Goal: Obtain resource: Download file/media

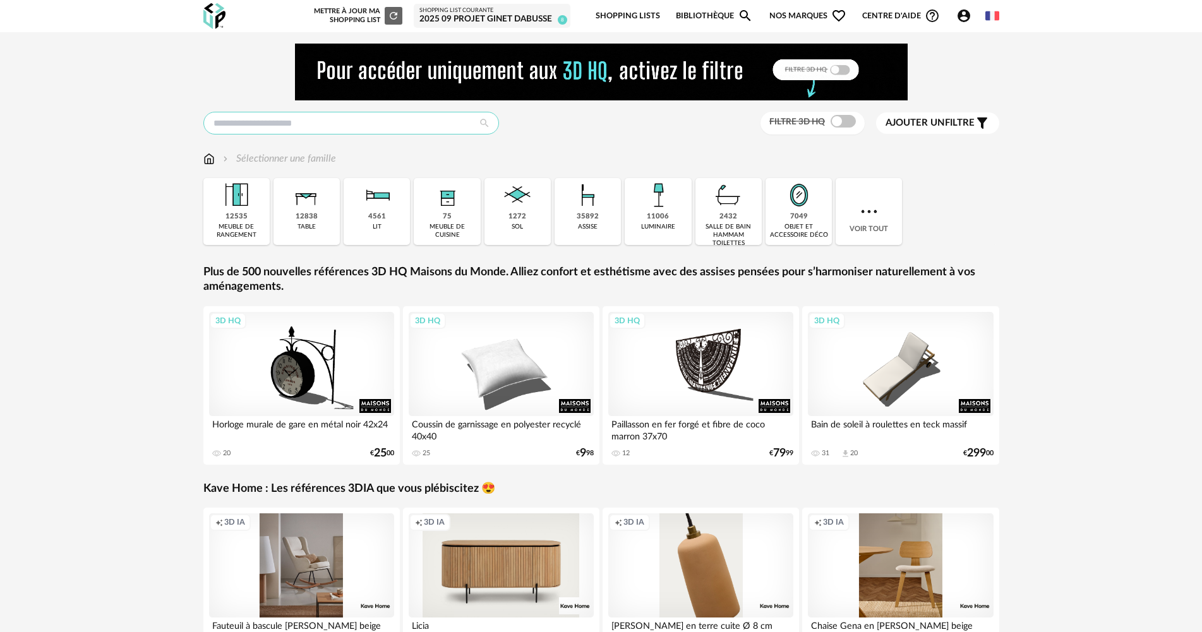
click at [330, 123] on input "text" at bounding box center [351, 123] width 296 height 23
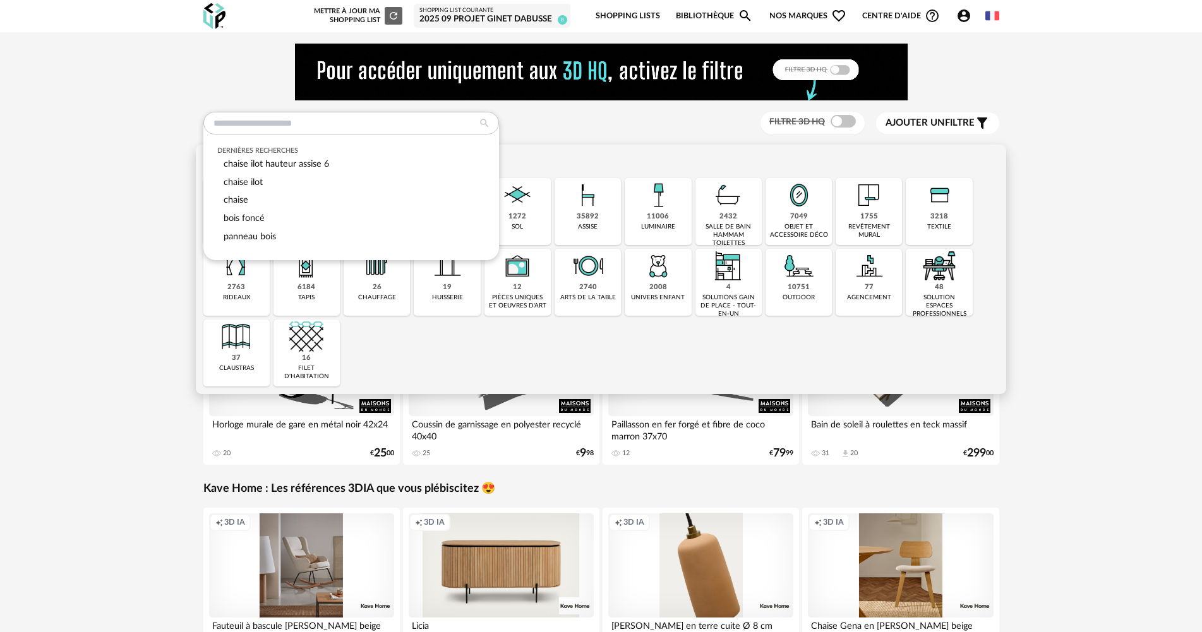
click at [471, 281] on div "19 huisserie" at bounding box center [447, 282] width 66 height 67
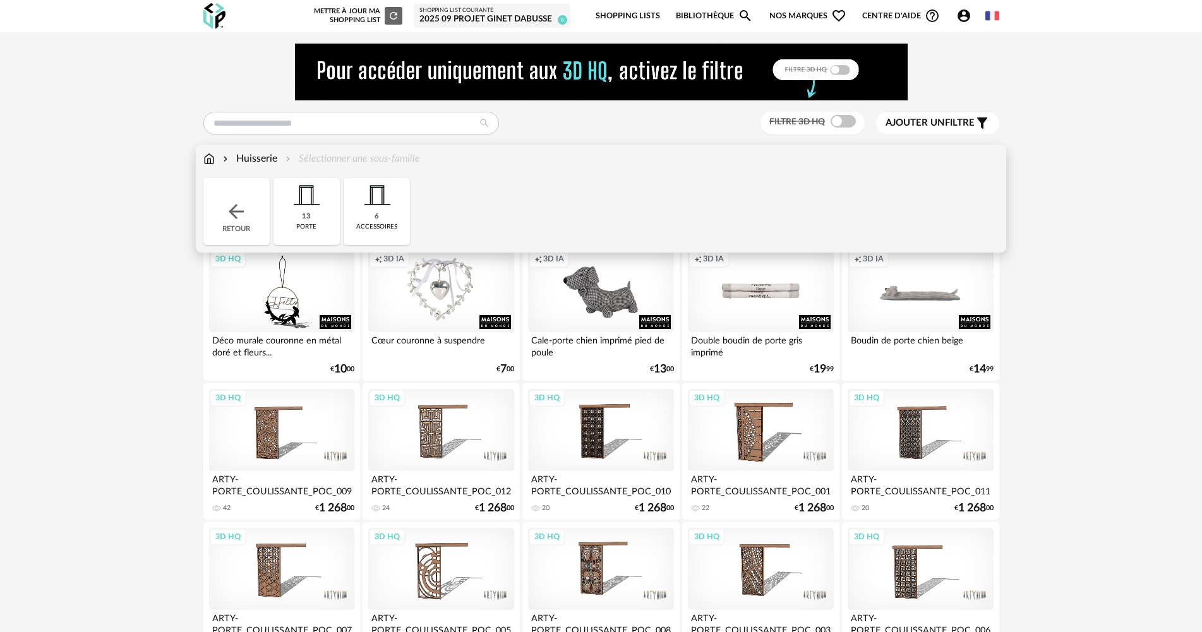
click at [240, 214] on img at bounding box center [236, 211] width 23 height 23
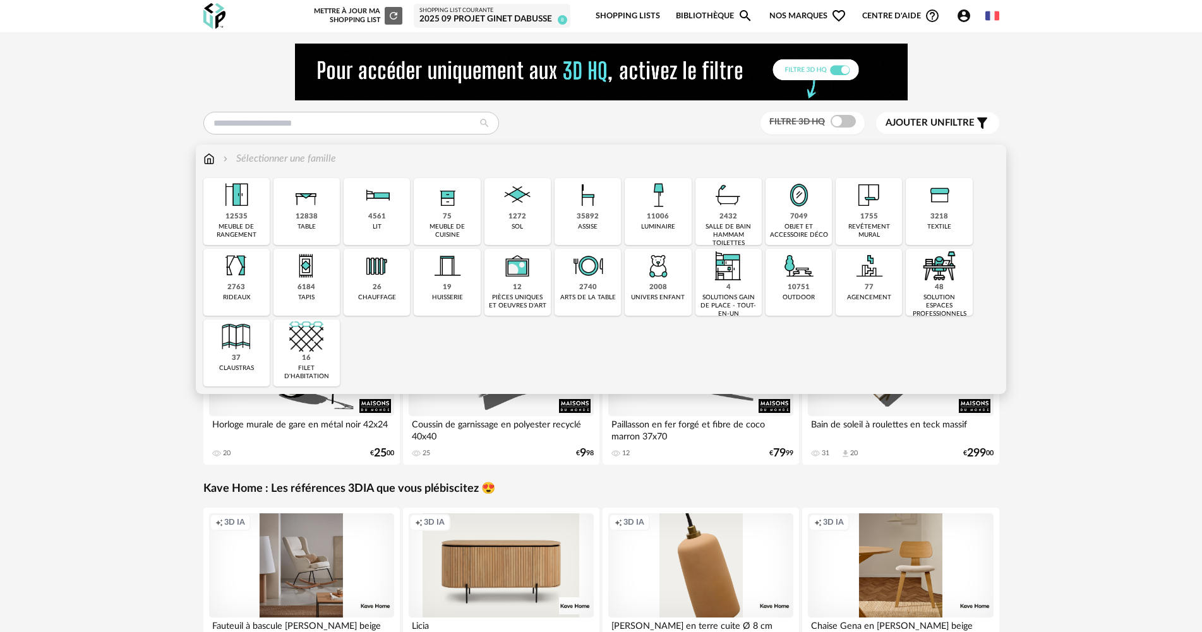
click at [871, 293] on div "77" at bounding box center [869, 287] width 9 height 9
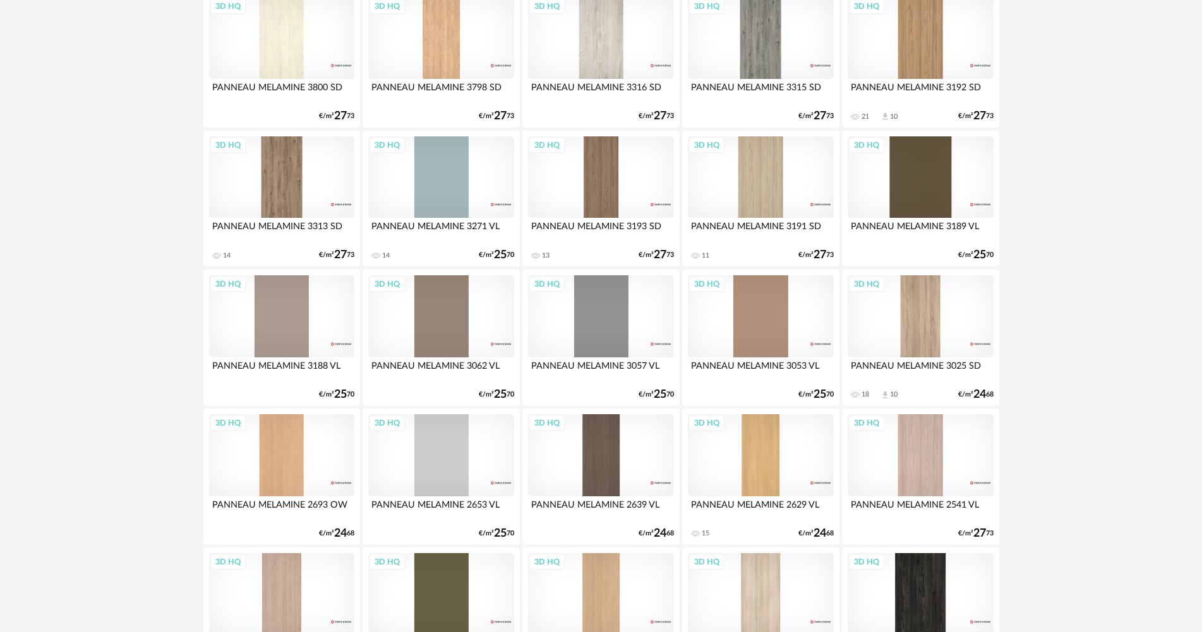
scroll to position [948, 0]
click at [286, 350] on div "3D HQ" at bounding box center [281, 317] width 145 height 82
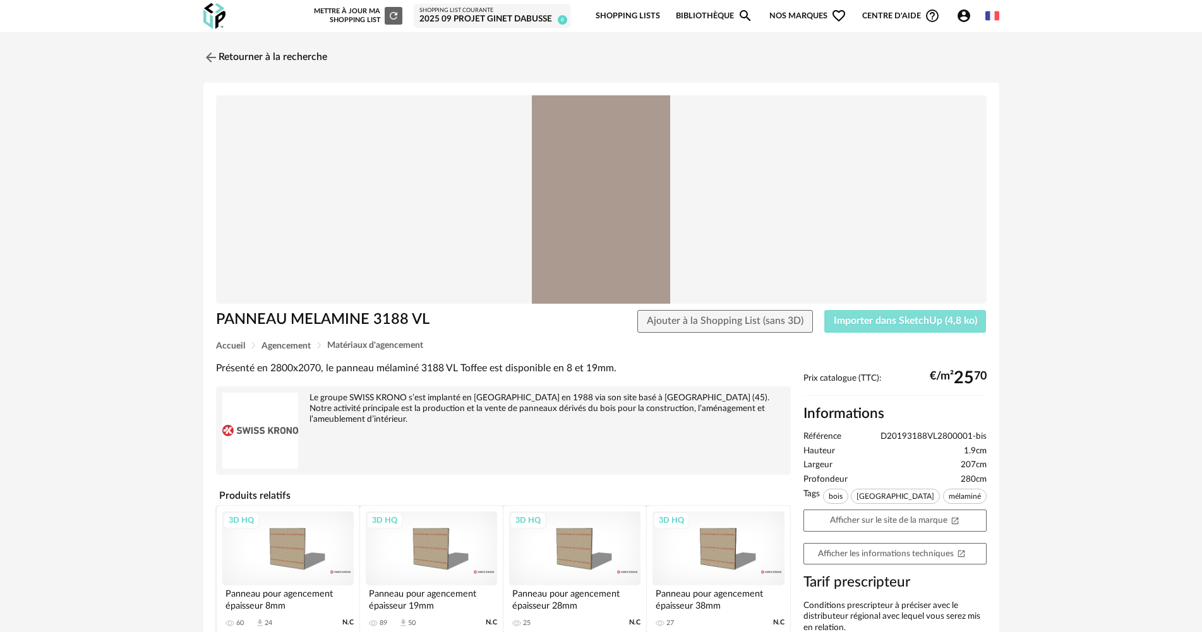
click at [910, 319] on span "Importer dans SketchUp (4,8 ko)" at bounding box center [905, 321] width 143 height 10
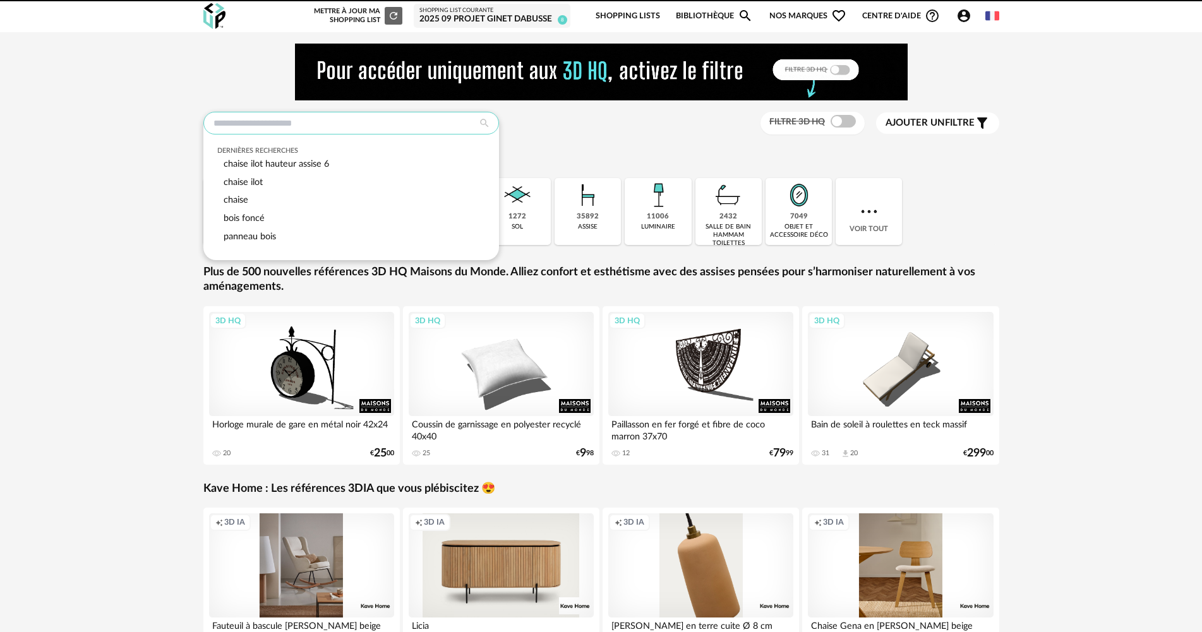
click at [234, 124] on input "text" at bounding box center [351, 123] width 296 height 23
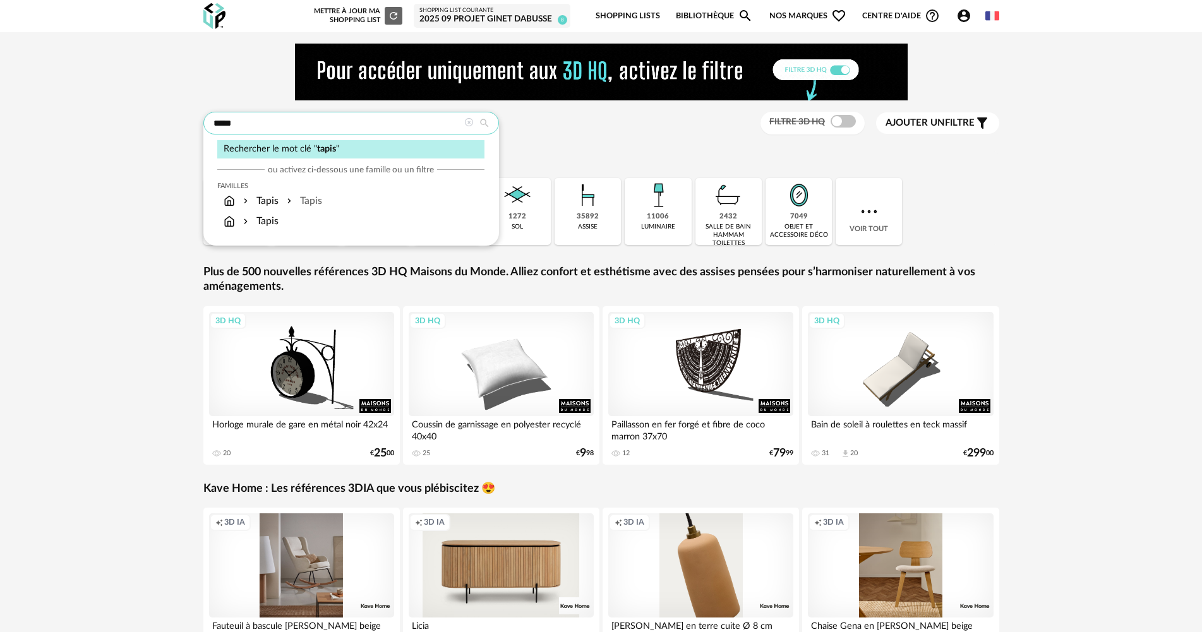
type input "*****"
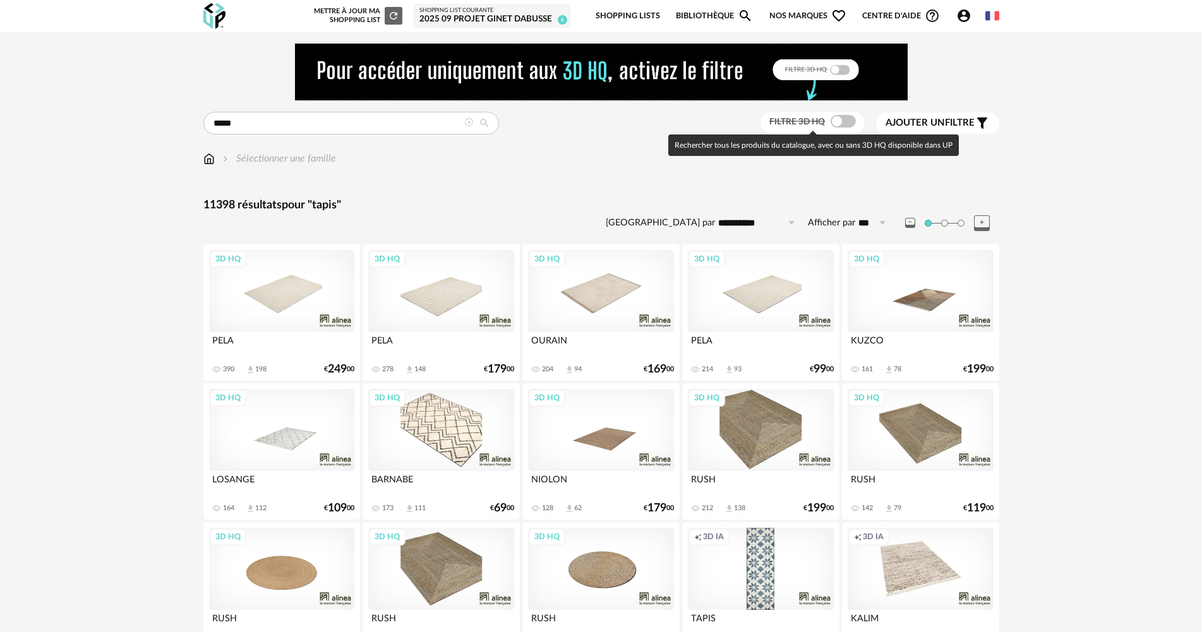
click at [846, 119] on span at bounding box center [843, 121] width 25 height 13
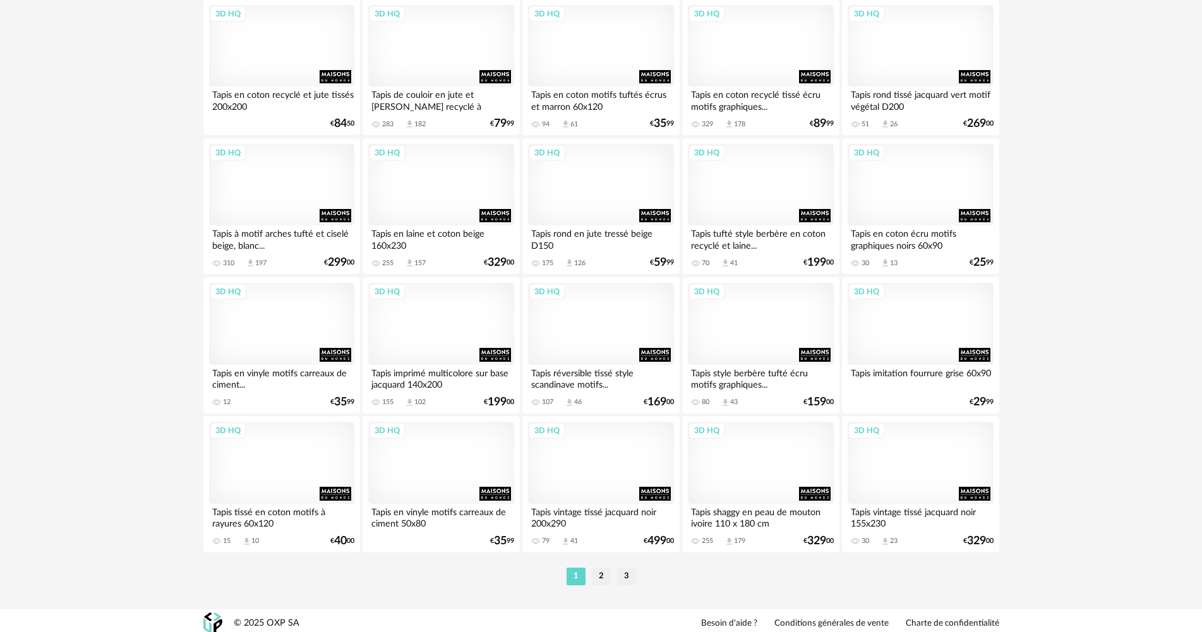
scroll to position [2476, 0]
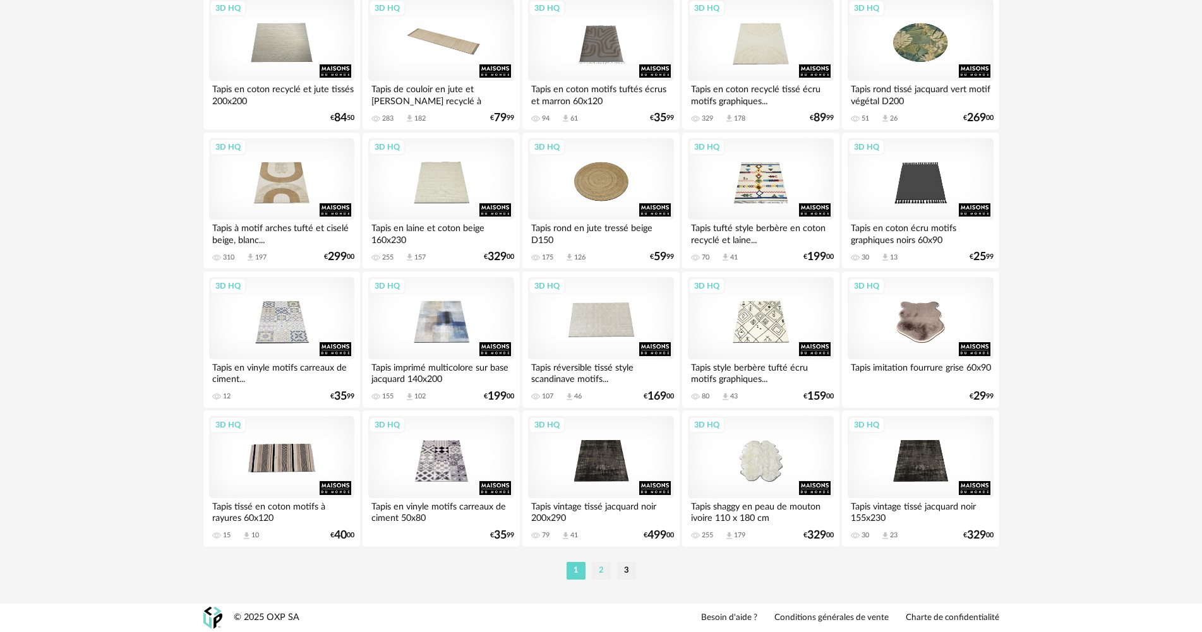
click at [598, 569] on li "2" at bounding box center [601, 571] width 19 height 18
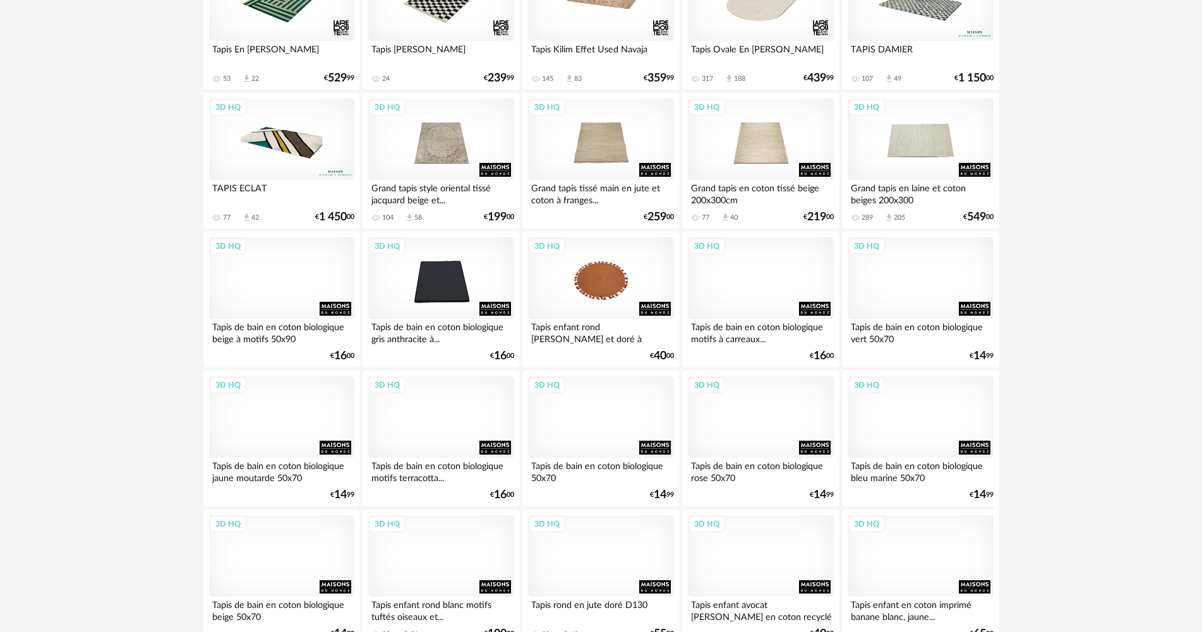
scroll to position [569, 0]
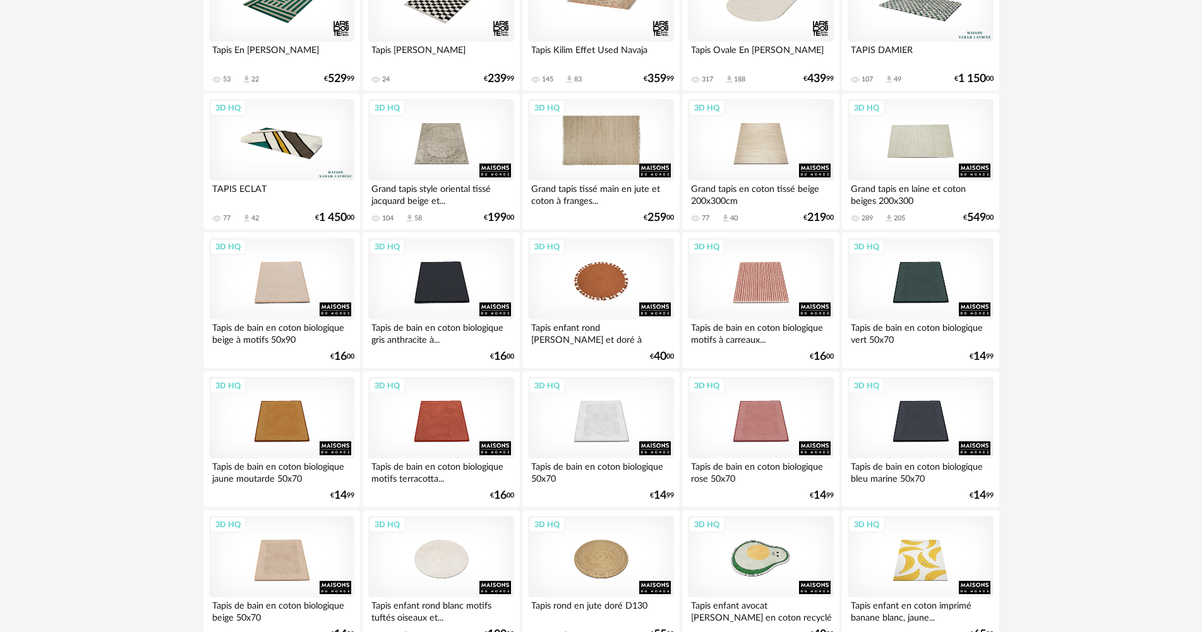
click at [595, 152] on div "3D HQ" at bounding box center [600, 140] width 145 height 82
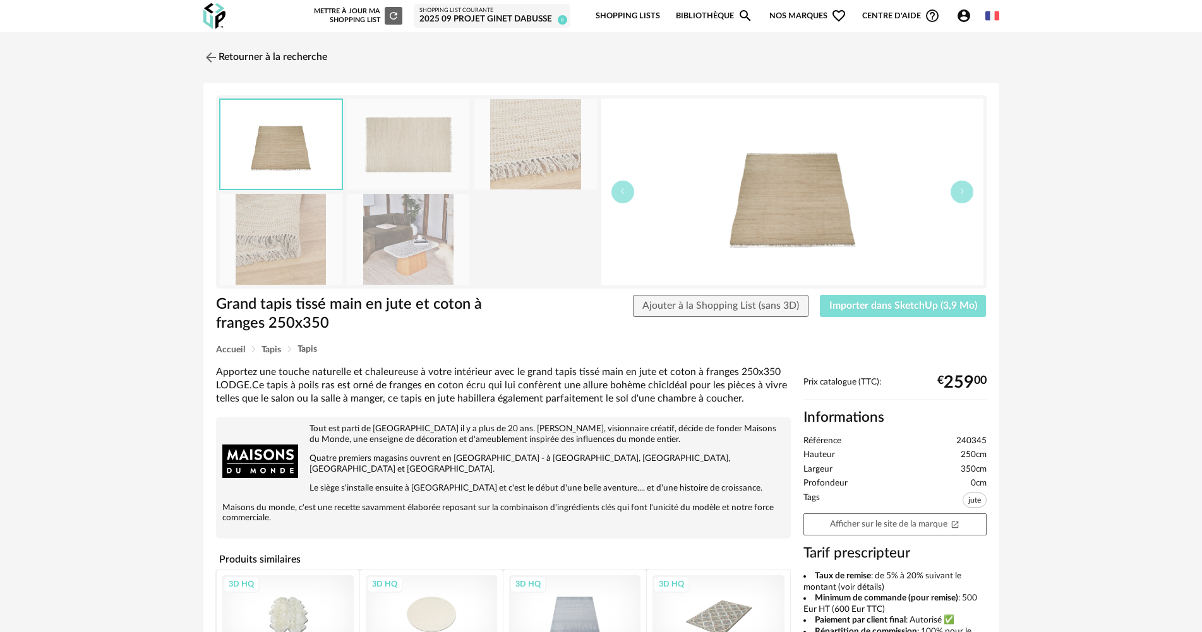
click at [914, 308] on span "Importer dans SketchUp (3,9 Mo)" at bounding box center [904, 306] width 148 height 10
click at [253, 59] on link "Retourner à la recherche" at bounding box center [262, 58] width 124 height 28
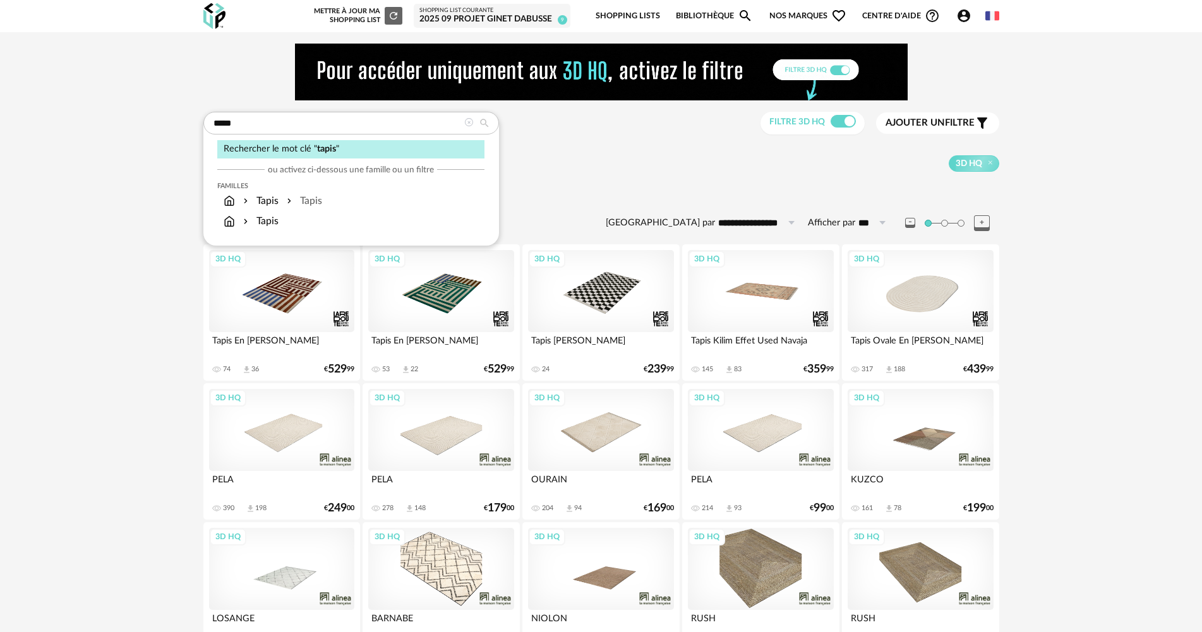
type input "**********"
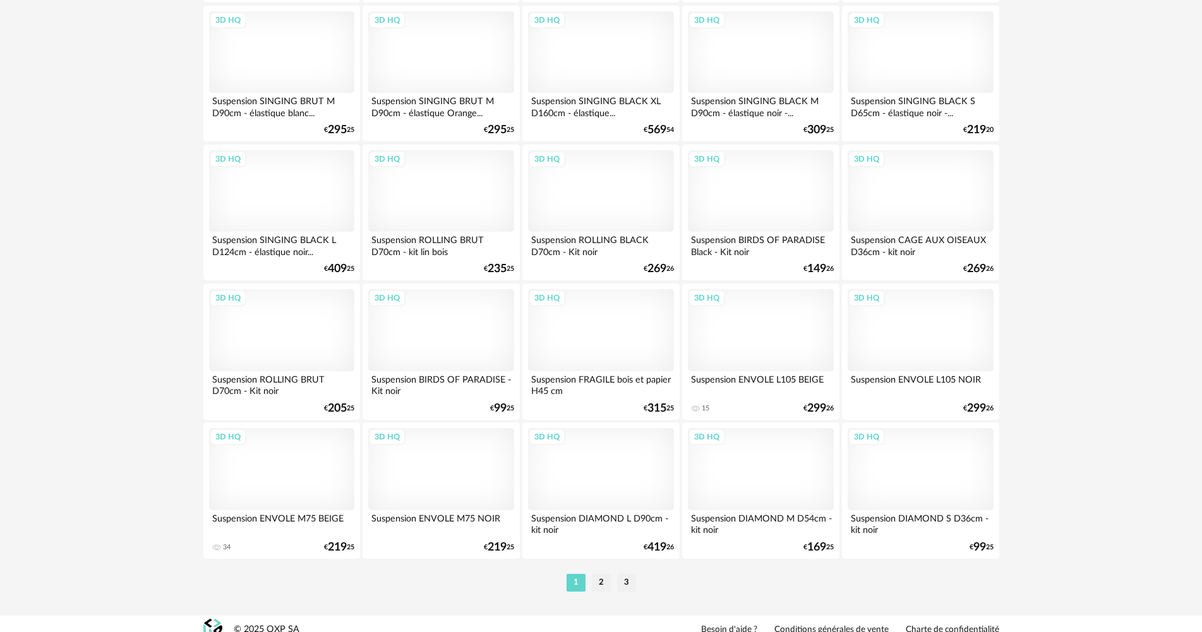
scroll to position [2476, 0]
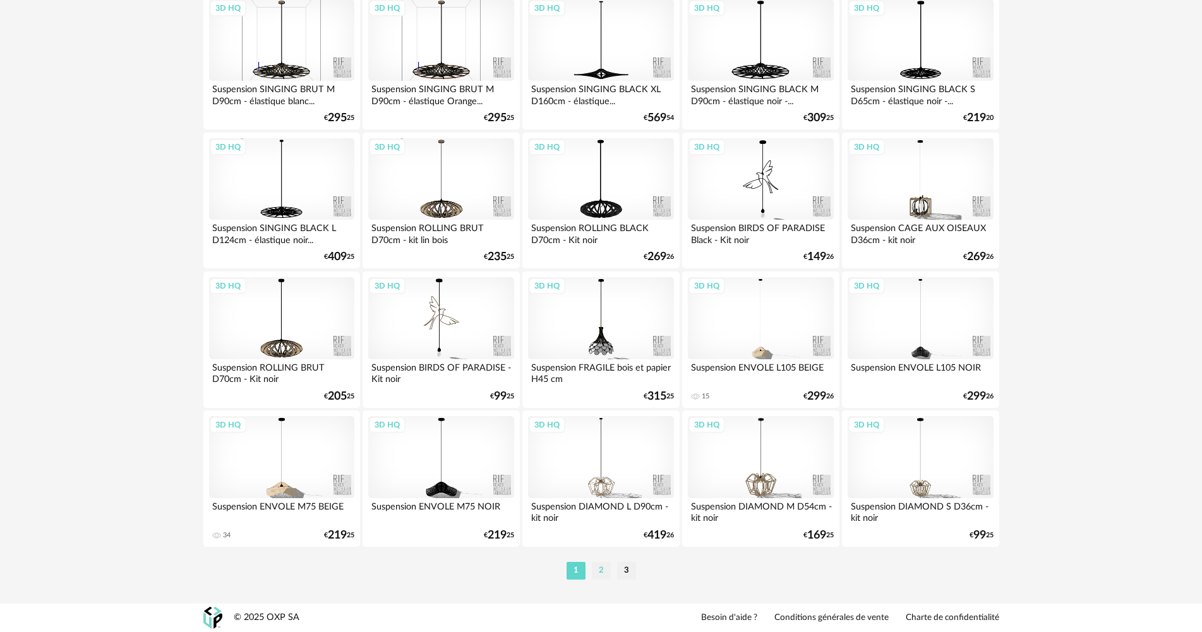
click at [601, 569] on li "2" at bounding box center [601, 571] width 19 height 18
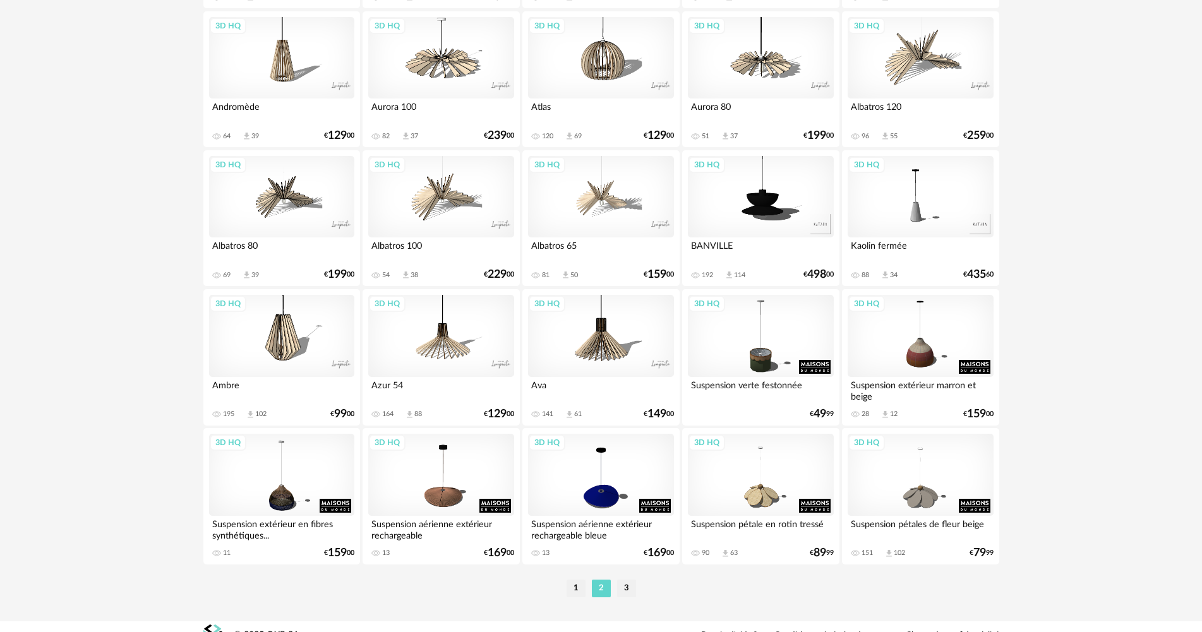
scroll to position [2476, 0]
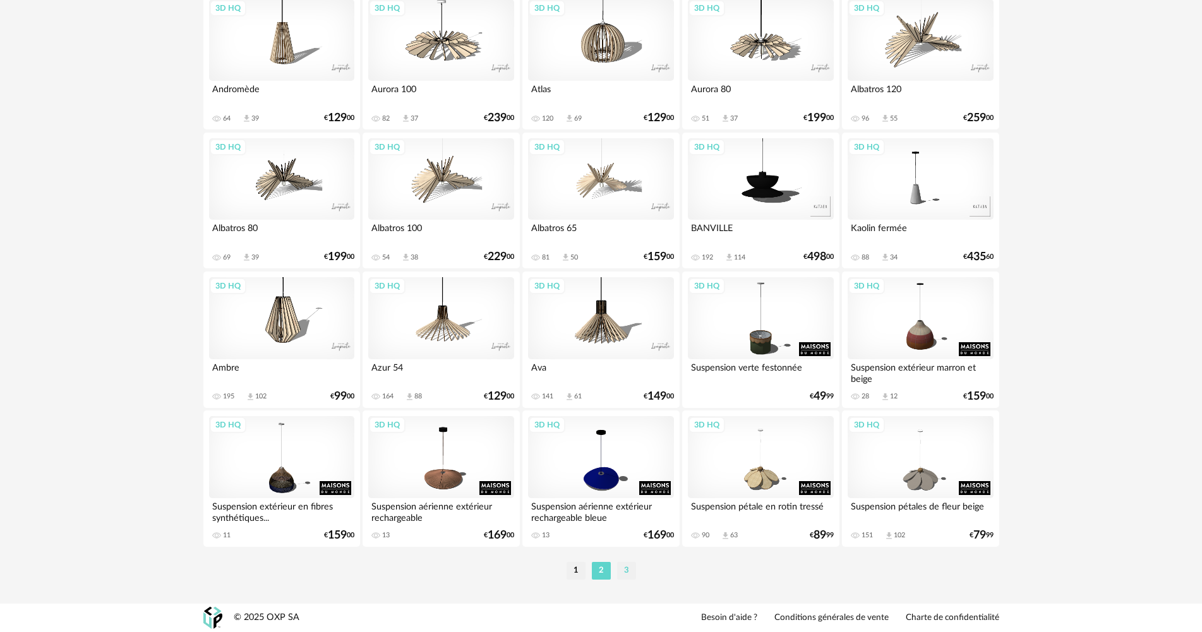
click at [626, 570] on li "3" at bounding box center [626, 571] width 19 height 18
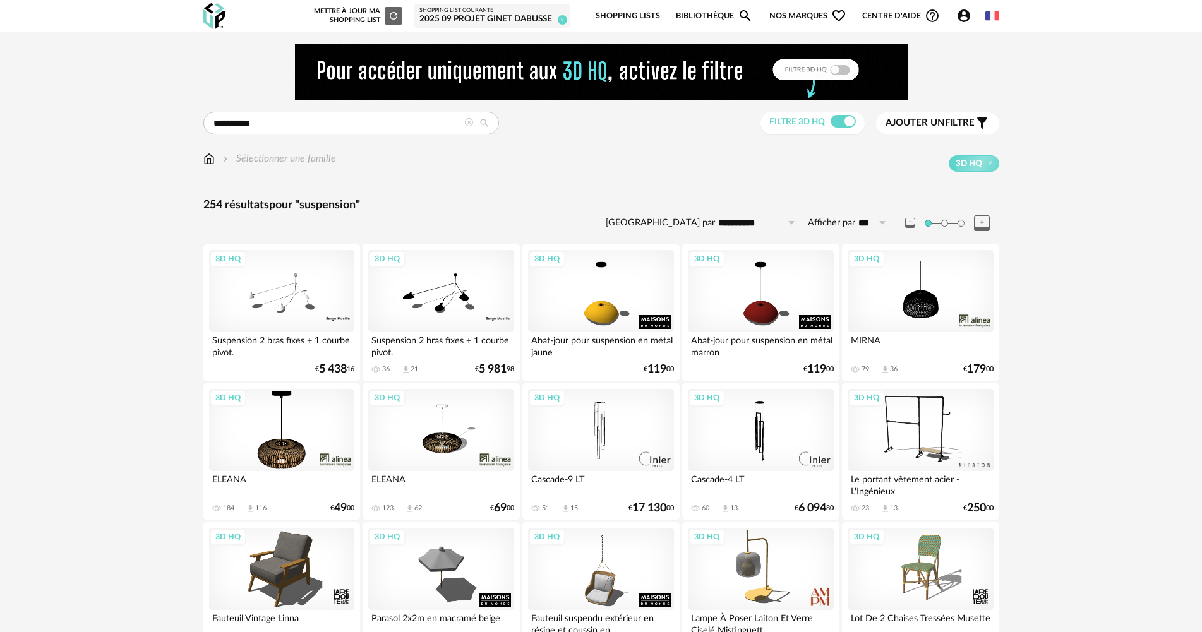
click at [860, 219] on input "***" at bounding box center [874, 223] width 38 height 20
click at [888, 347] on span "500" at bounding box center [878, 341] width 19 height 11
type input "***"
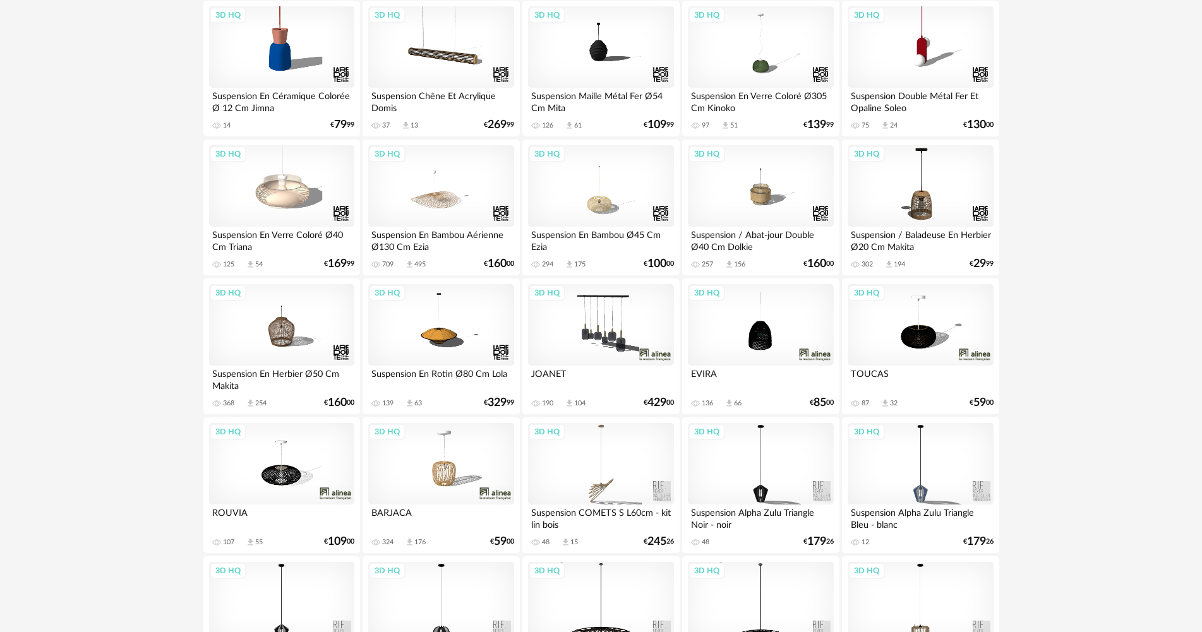
scroll to position [695, 0]
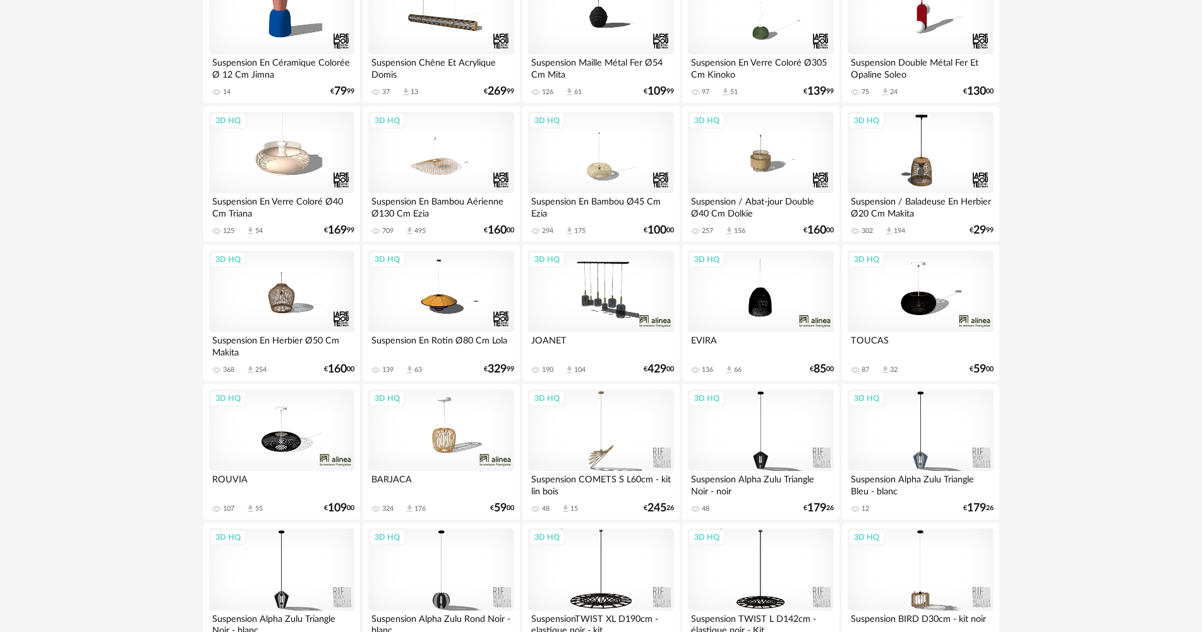
click at [591, 299] on div "3D HQ" at bounding box center [600, 292] width 145 height 82
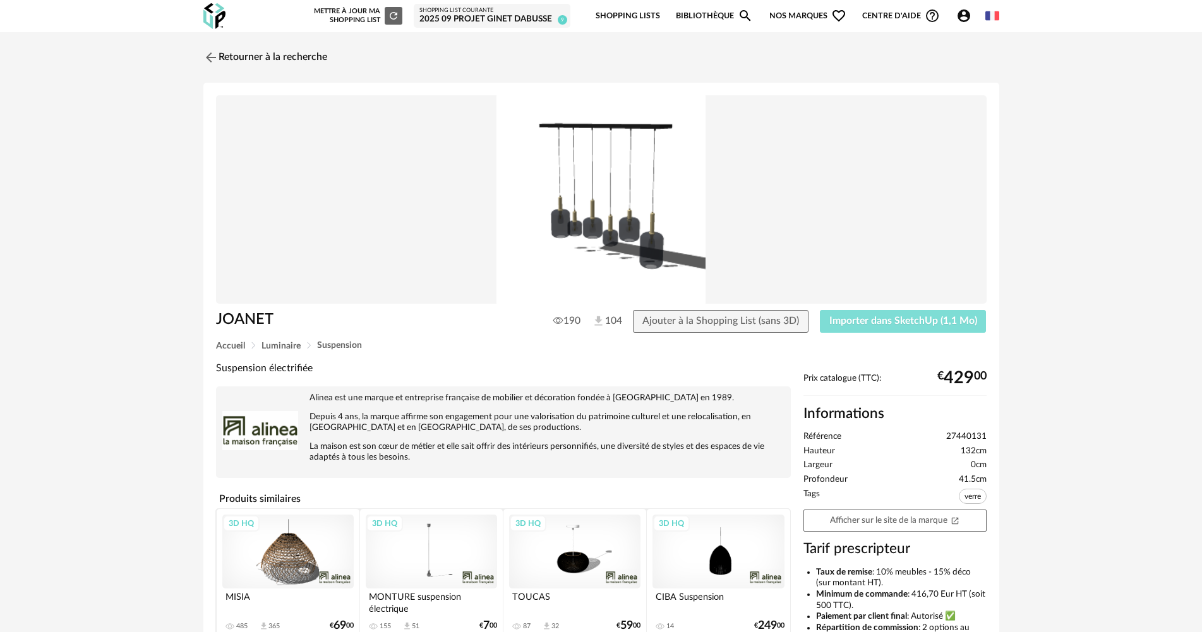
click at [936, 325] on span "Importer dans SketchUp (1,1 Mo)" at bounding box center [904, 321] width 148 height 10
click at [214, 54] on img at bounding box center [209, 57] width 18 height 18
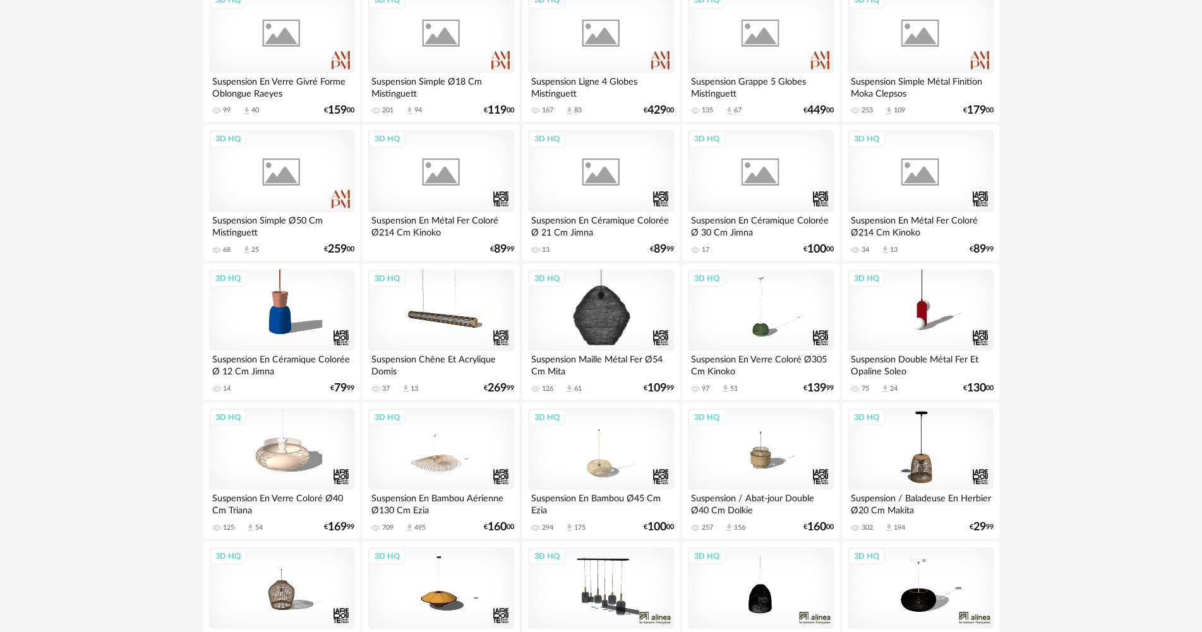
scroll to position [316, 0]
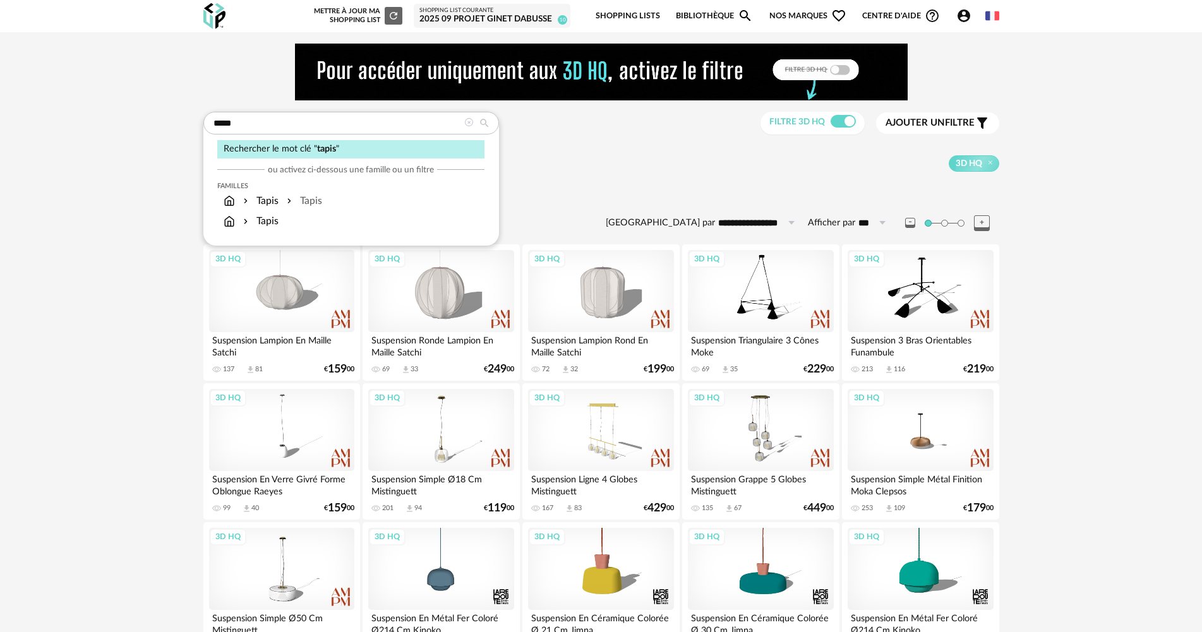
type input "*****"
type input "**********"
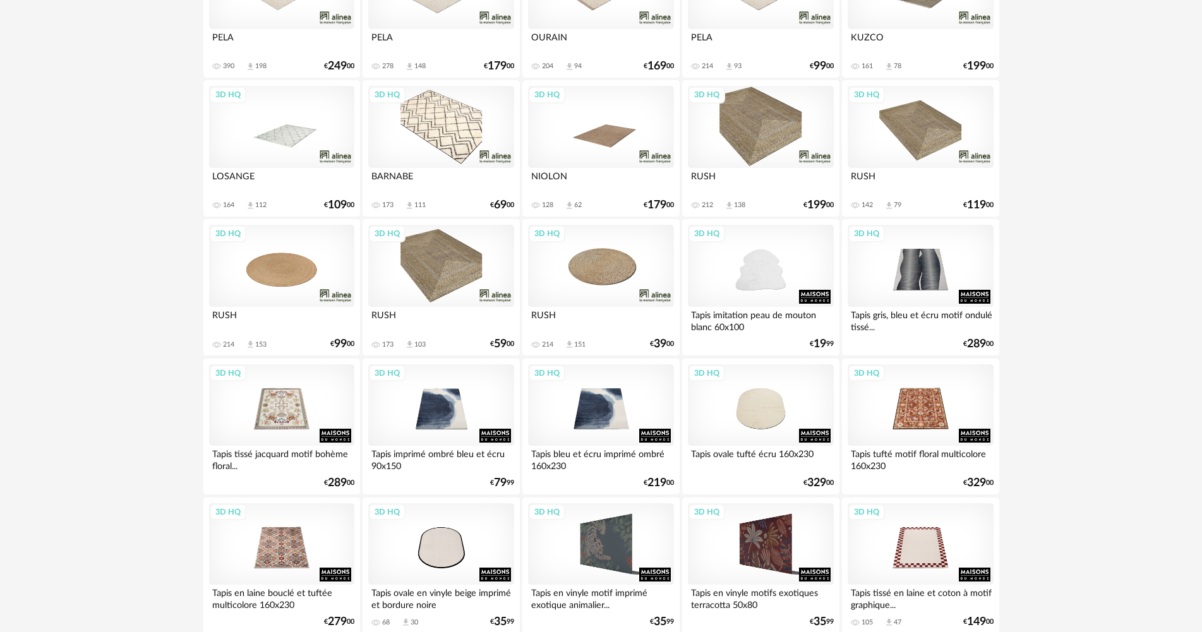
scroll to position [316, 0]
